Goal: Download file/media: Obtain a digital file from the website

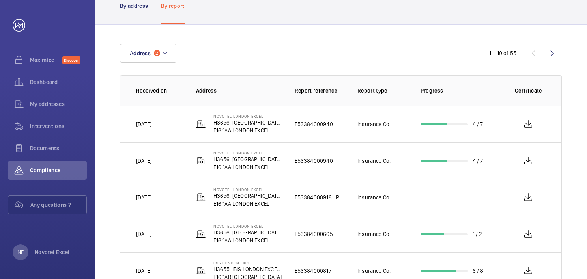
scroll to position [39, 0]
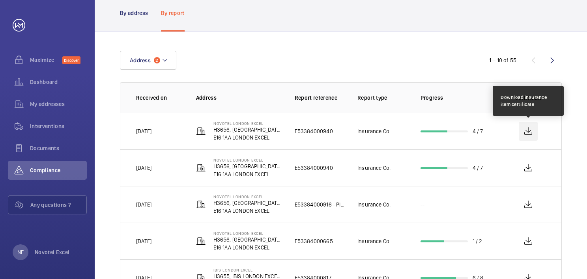
click at [526, 131] on wm-front-icon-button at bounding box center [528, 131] width 19 height 19
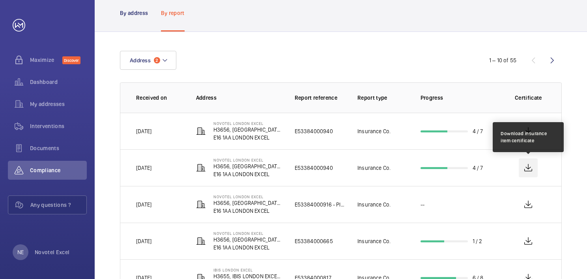
click at [529, 167] on wm-front-icon-button at bounding box center [528, 168] width 19 height 19
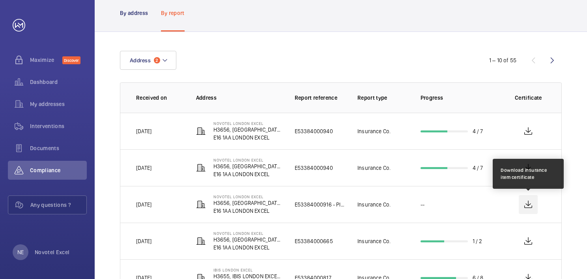
click at [528, 203] on wm-front-icon-button at bounding box center [528, 204] width 19 height 19
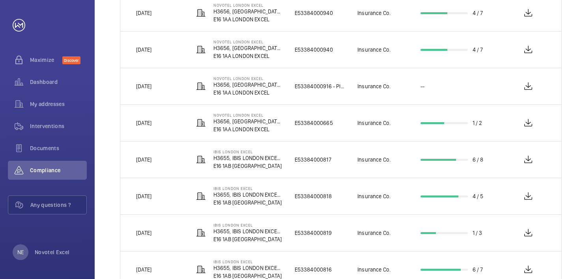
scroll to position [197, 0]
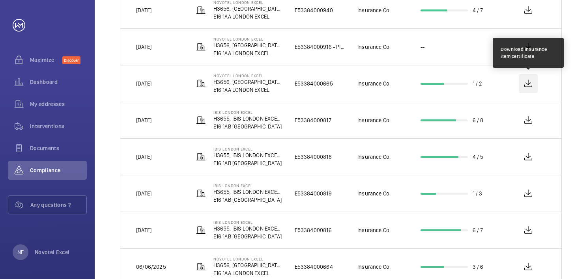
click at [527, 83] on wm-front-icon-button at bounding box center [528, 83] width 19 height 19
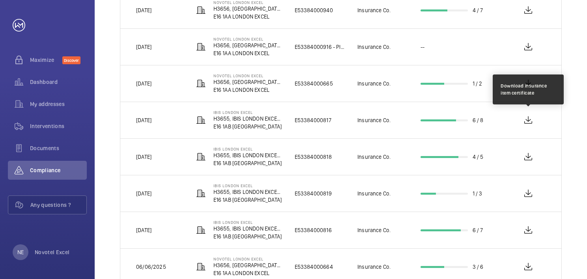
click at [527, 121] on wm-front-icon-button at bounding box center [528, 120] width 19 height 19
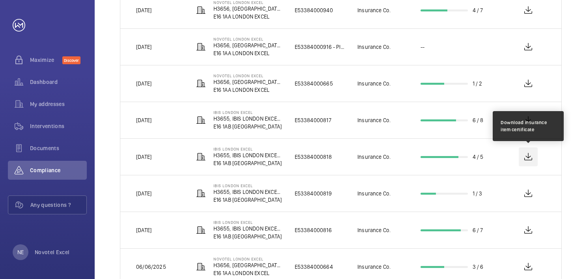
click at [527, 156] on wm-front-icon-button at bounding box center [528, 157] width 19 height 19
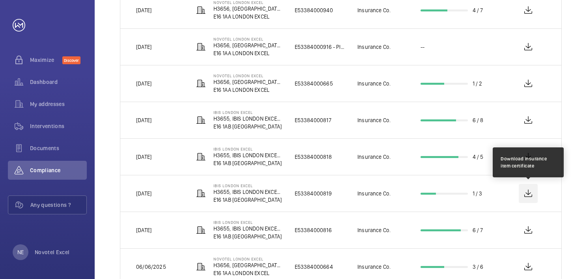
click at [528, 193] on wm-front-icon-button at bounding box center [528, 193] width 19 height 19
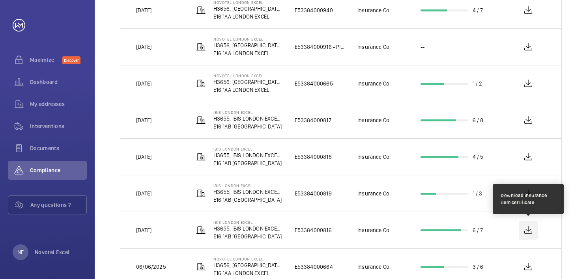
click at [529, 229] on wm-front-icon-button at bounding box center [528, 230] width 19 height 19
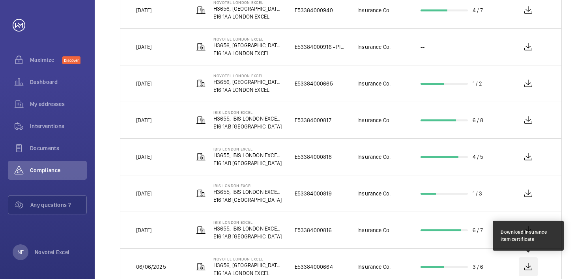
click at [528, 267] on wm-front-icon-button at bounding box center [528, 267] width 19 height 19
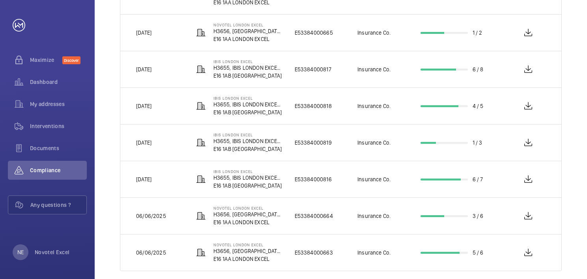
scroll to position [258, 0]
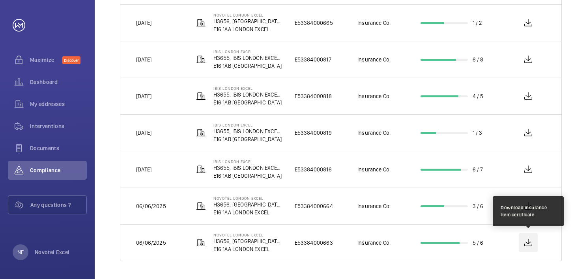
click at [527, 241] on wm-front-icon-button at bounding box center [528, 243] width 19 height 19
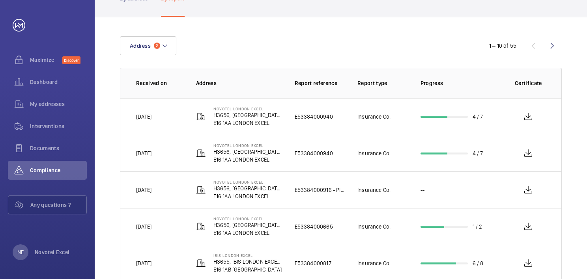
scroll to position [21, 0]
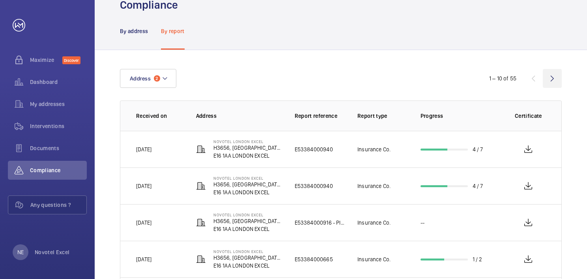
click at [551, 79] on wm-front-icon-button at bounding box center [552, 78] width 19 height 19
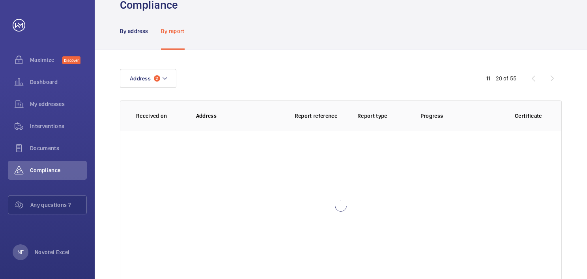
scroll to position [21, 0]
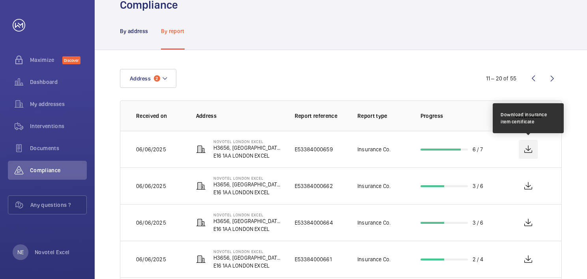
scroll to position [21, 0]
click at [528, 149] on wm-front-icon-button at bounding box center [528, 149] width 19 height 19
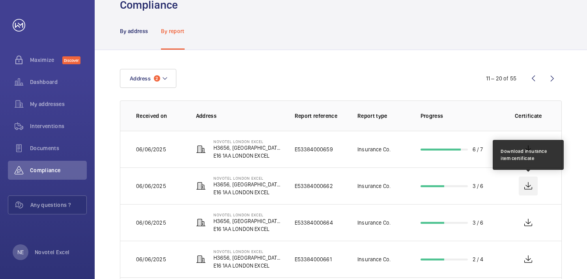
click at [528, 186] on wm-front-icon-button at bounding box center [528, 186] width 19 height 19
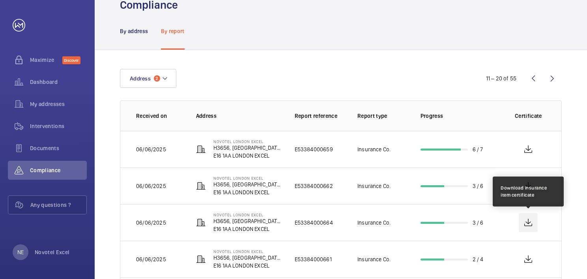
click at [527, 222] on wm-front-icon-button at bounding box center [528, 222] width 19 height 19
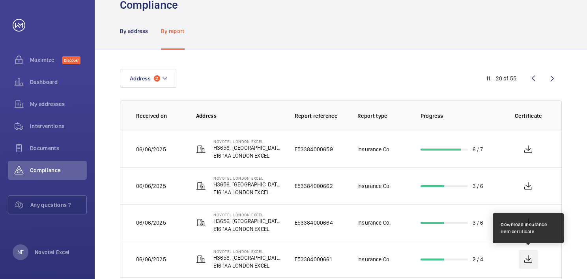
click at [529, 259] on wm-front-icon-button at bounding box center [528, 259] width 19 height 19
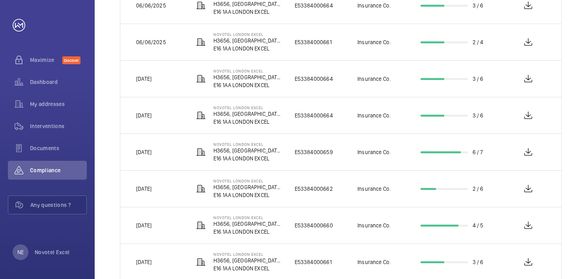
scroll to position [258, 0]
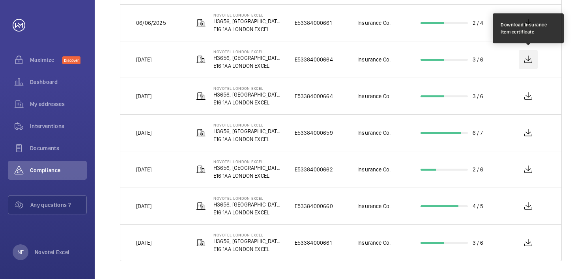
click at [529, 58] on wm-front-icon-button at bounding box center [528, 59] width 19 height 19
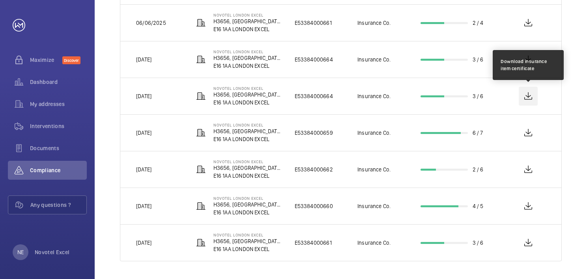
click at [528, 95] on wm-front-icon-button at bounding box center [528, 96] width 19 height 19
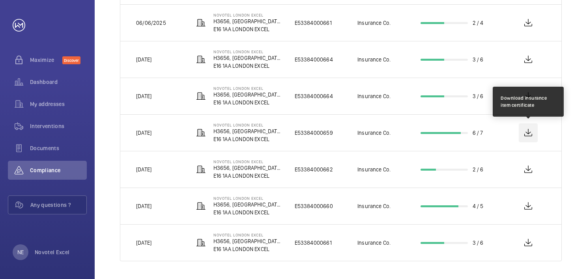
click at [527, 132] on wm-front-icon-button at bounding box center [528, 132] width 19 height 19
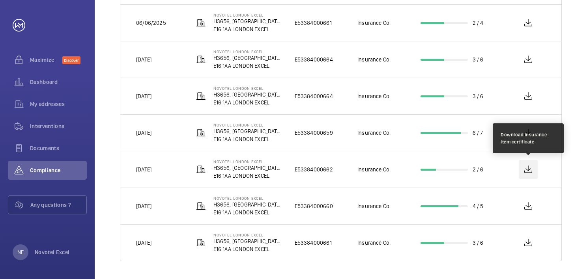
click at [529, 169] on wm-front-icon-button at bounding box center [528, 169] width 19 height 19
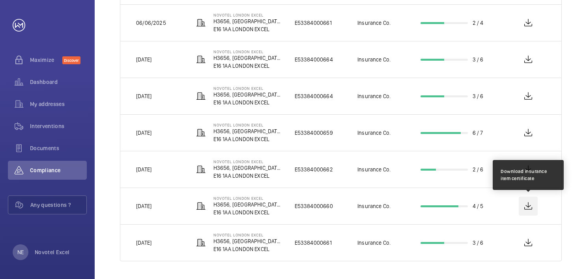
click at [527, 206] on wm-front-icon-button at bounding box center [528, 206] width 19 height 19
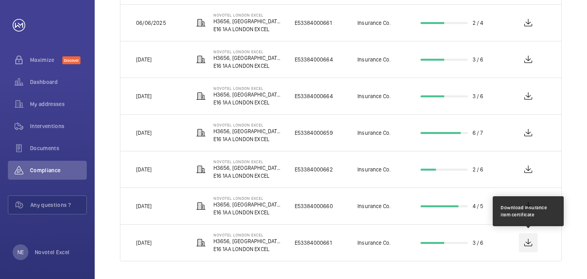
click at [529, 241] on wm-front-icon-button at bounding box center [528, 243] width 19 height 19
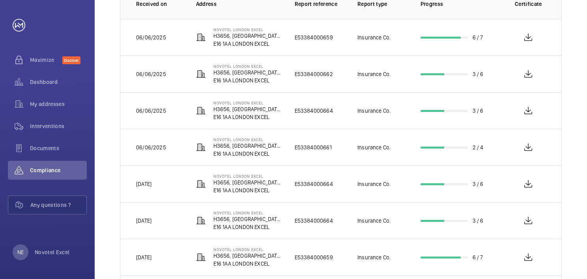
scroll to position [0, 0]
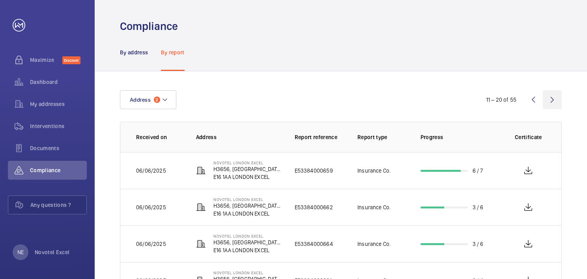
click at [553, 99] on wm-front-icon-button at bounding box center [552, 99] width 19 height 19
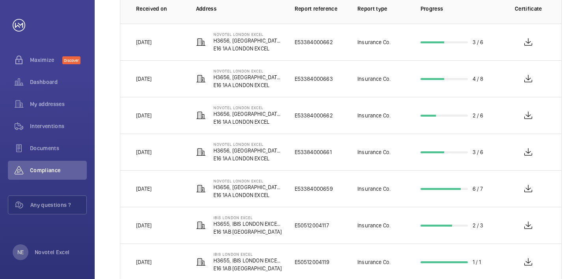
scroll to position [118, 0]
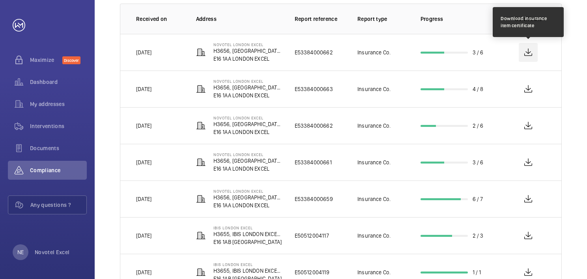
click at [527, 50] on wm-front-icon-button at bounding box center [528, 52] width 19 height 19
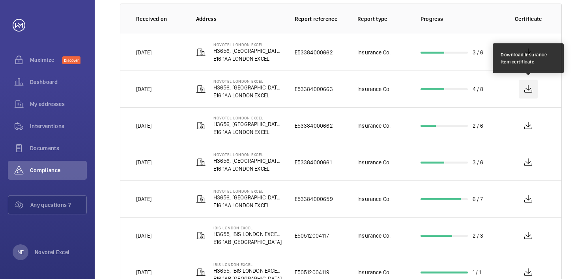
click at [527, 88] on wm-front-icon-button at bounding box center [528, 89] width 19 height 19
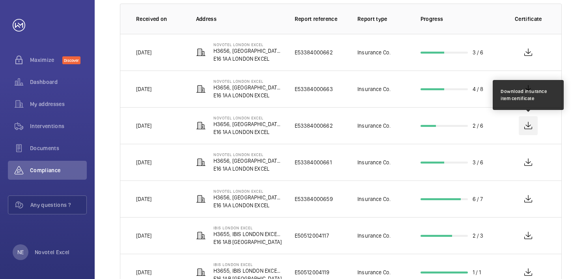
click at [529, 126] on wm-front-icon-button at bounding box center [528, 125] width 19 height 19
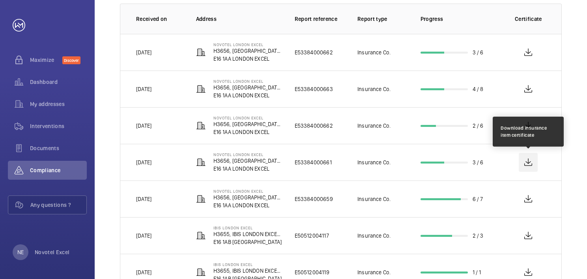
click at [528, 163] on wm-front-icon-button at bounding box center [528, 162] width 19 height 19
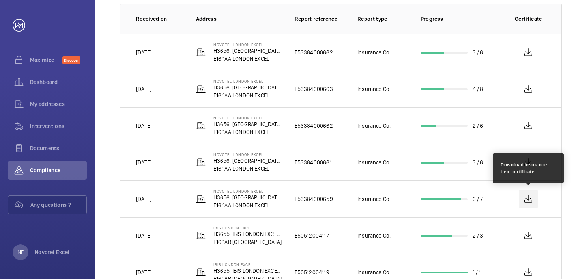
click at [527, 199] on wm-front-icon-button at bounding box center [528, 199] width 19 height 19
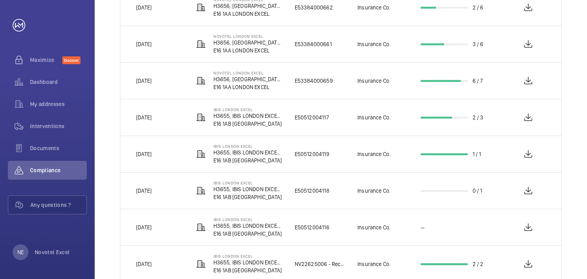
scroll to position [258, 0]
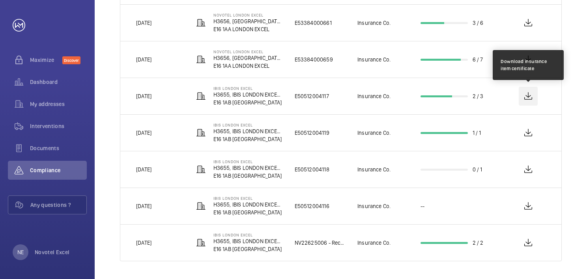
click at [529, 94] on wm-front-icon-button at bounding box center [528, 96] width 19 height 19
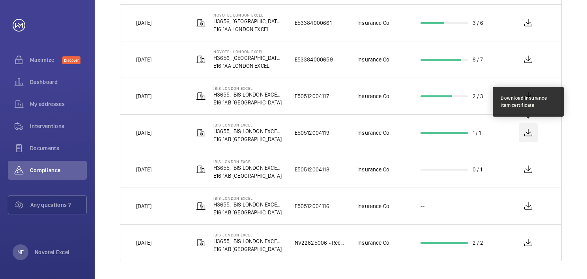
click at [527, 132] on wm-front-icon-button at bounding box center [528, 132] width 19 height 19
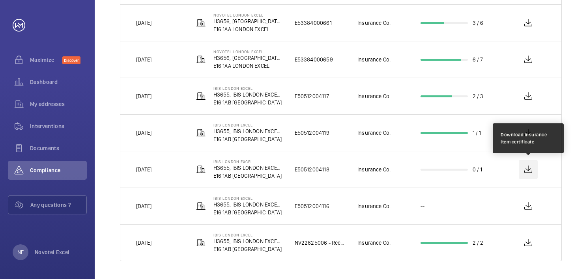
click at [529, 168] on wm-front-icon-button at bounding box center [528, 169] width 19 height 19
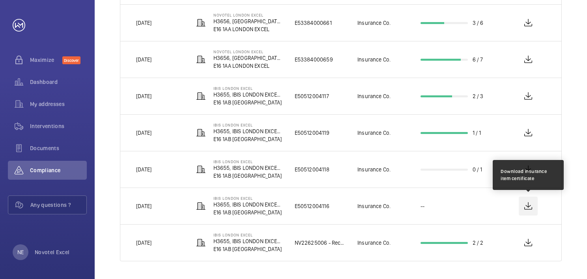
click at [528, 205] on wm-front-icon-button at bounding box center [528, 206] width 19 height 19
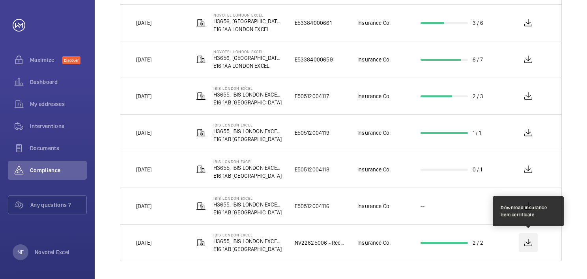
click at [529, 241] on wm-front-icon-button at bounding box center [528, 243] width 19 height 19
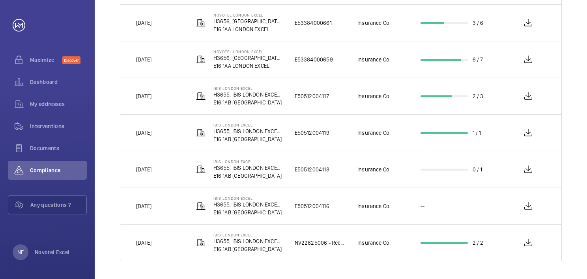
scroll to position [21, 0]
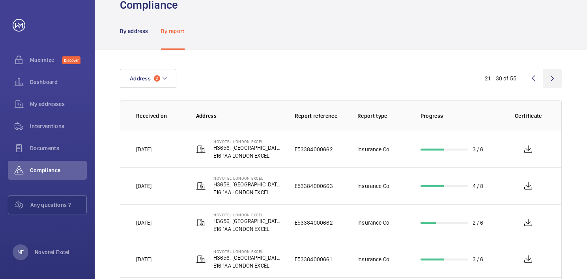
click at [553, 78] on wm-front-icon-button at bounding box center [552, 78] width 19 height 19
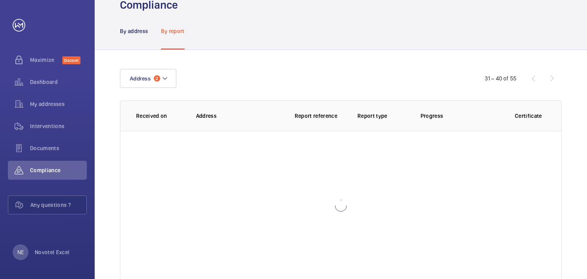
scroll to position [21, 0]
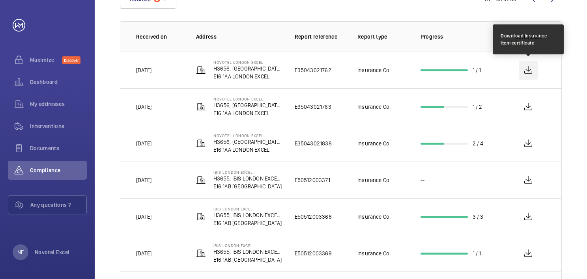
scroll to position [100, 0]
click at [527, 69] on wm-front-icon-button at bounding box center [528, 70] width 19 height 19
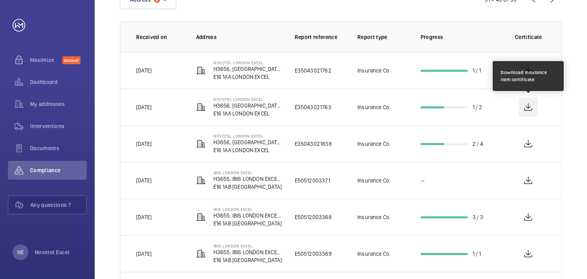
click at [529, 105] on wm-front-icon-button at bounding box center [528, 107] width 19 height 19
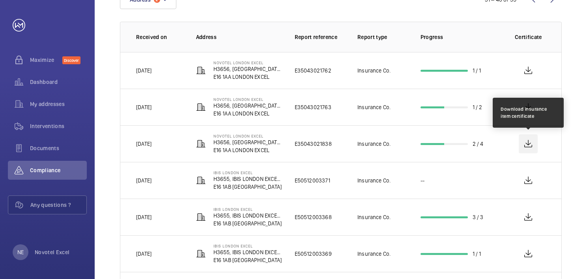
click at [528, 143] on wm-front-icon-button at bounding box center [528, 144] width 19 height 19
